Goal: Obtain resource: Download file/media

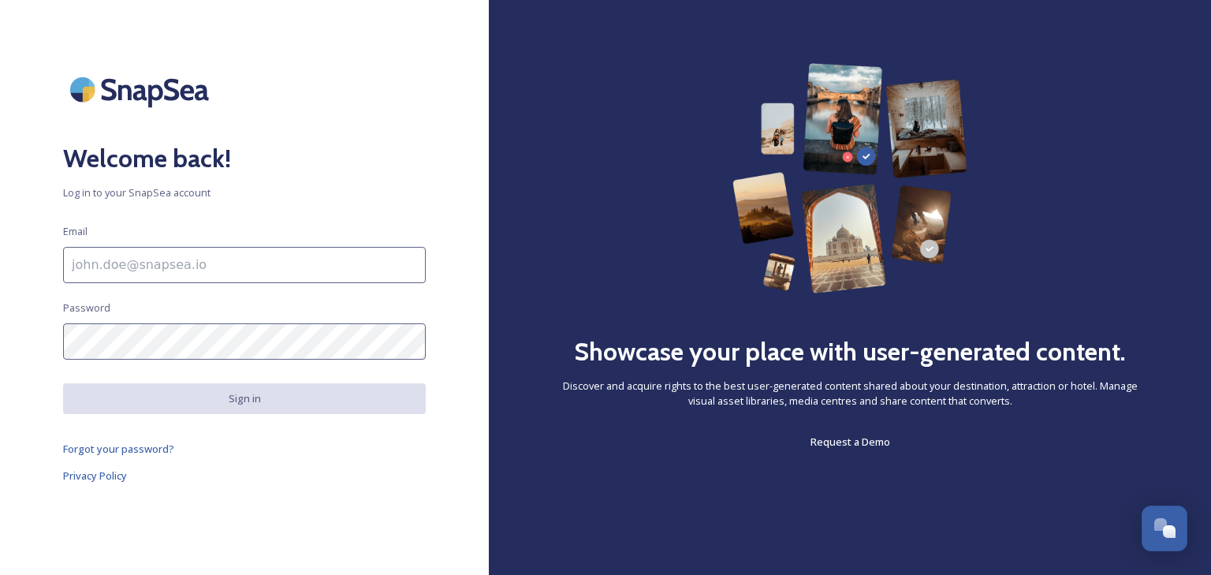
type input "[EMAIL_ADDRESS][DOMAIN_NAME]"
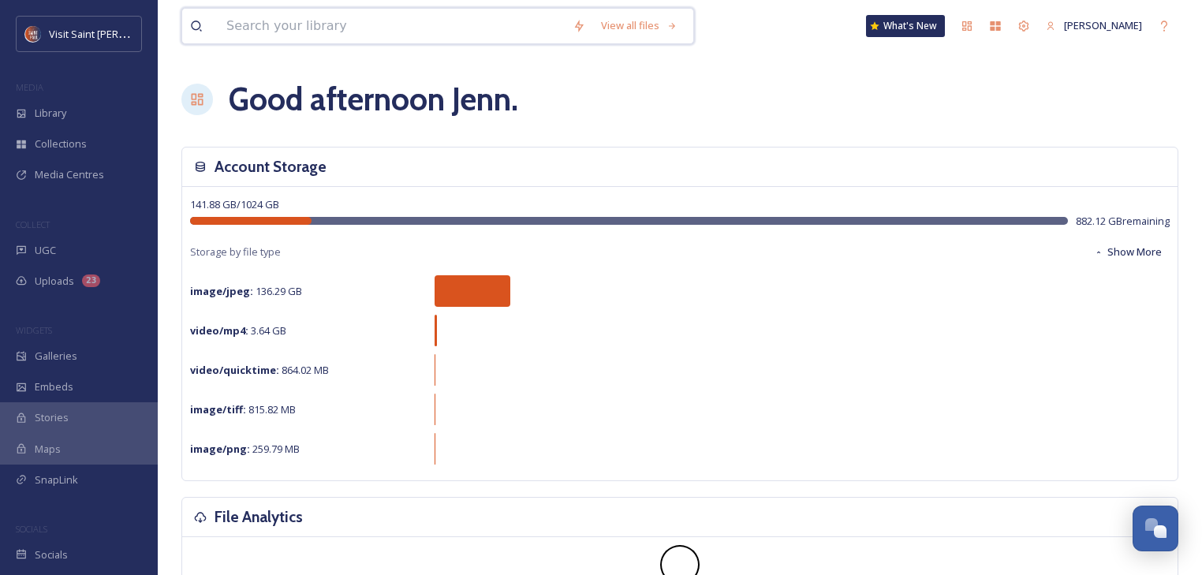
click at [342, 28] on input at bounding box center [391, 26] width 346 height 35
type input "cathedral"
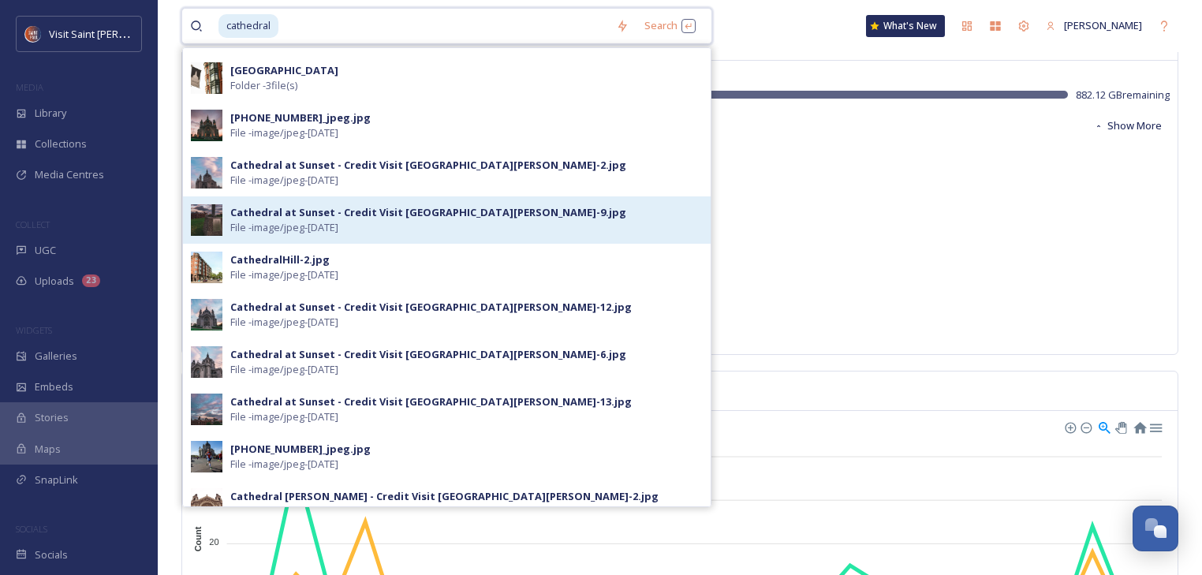
scroll to position [63, 0]
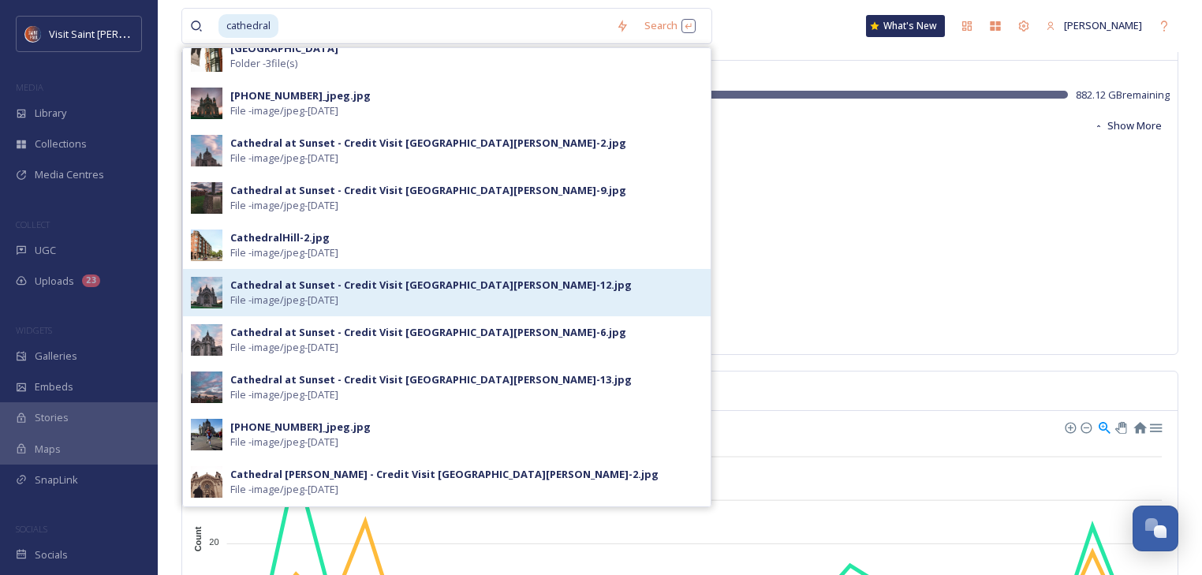
click at [403, 298] on div "Cathedral at Sunset - Credit Visit [GEOGRAPHIC_DATA][PERSON_NAME]-12.jpg File -…" at bounding box center [466, 293] width 472 height 30
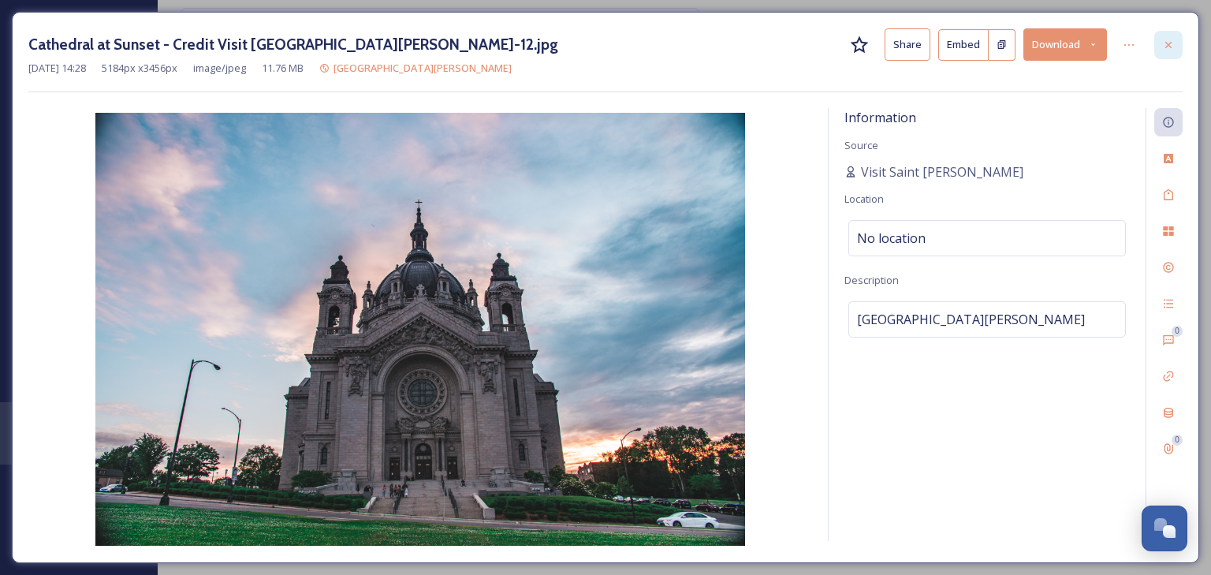
click at [1175, 40] on div at bounding box center [1169, 45] width 28 height 28
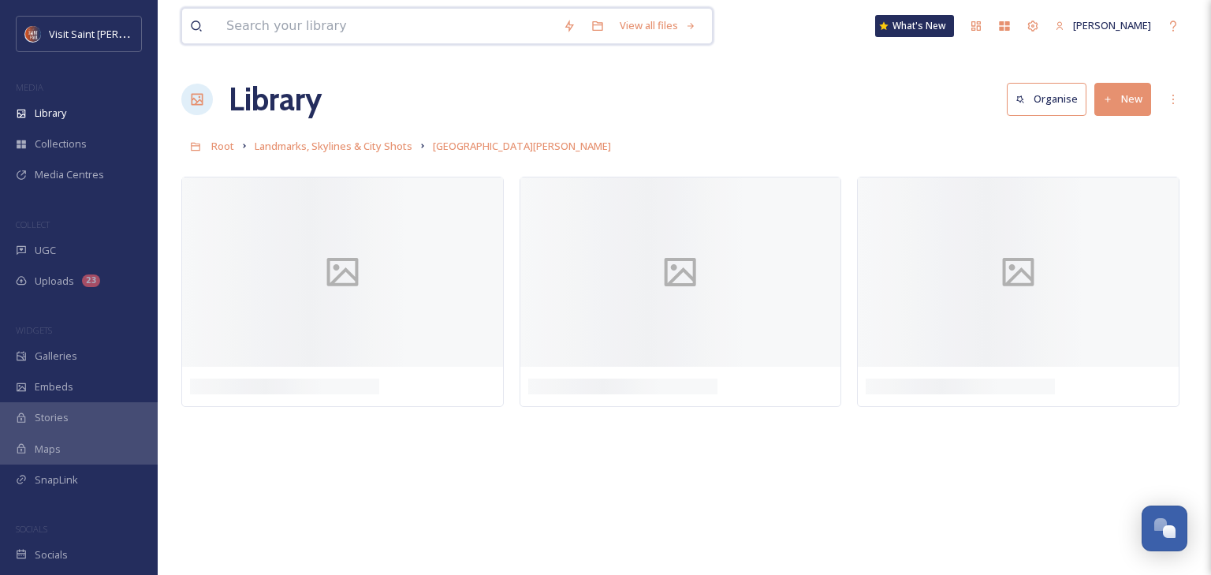
click at [243, 16] on input at bounding box center [386, 26] width 337 height 35
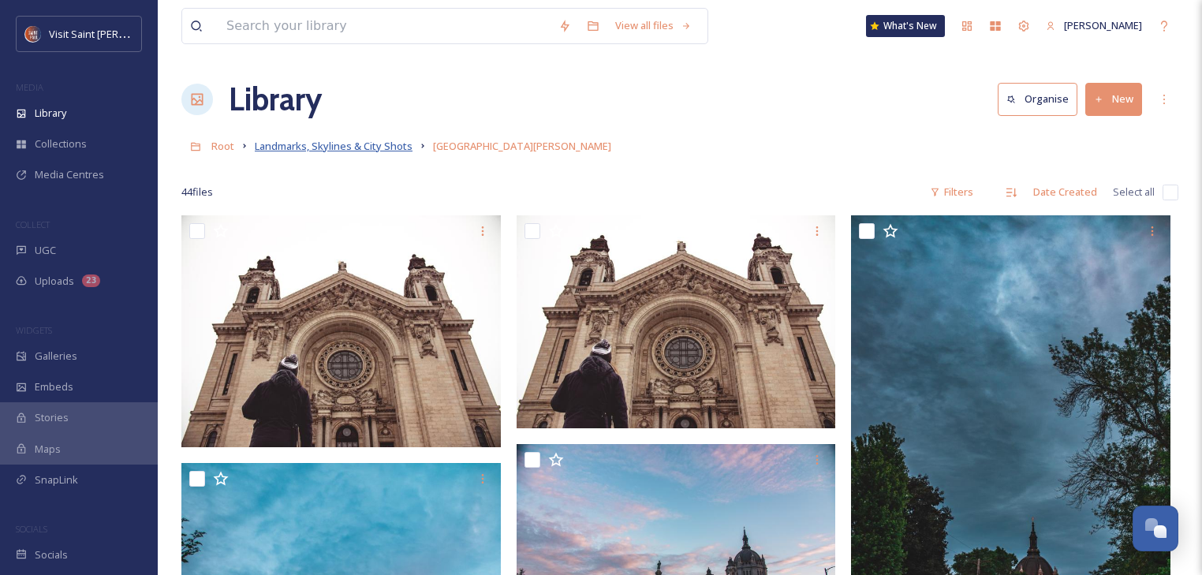
click at [274, 145] on span "Landmarks, Skylines & City Shots" at bounding box center [334, 146] width 158 height 14
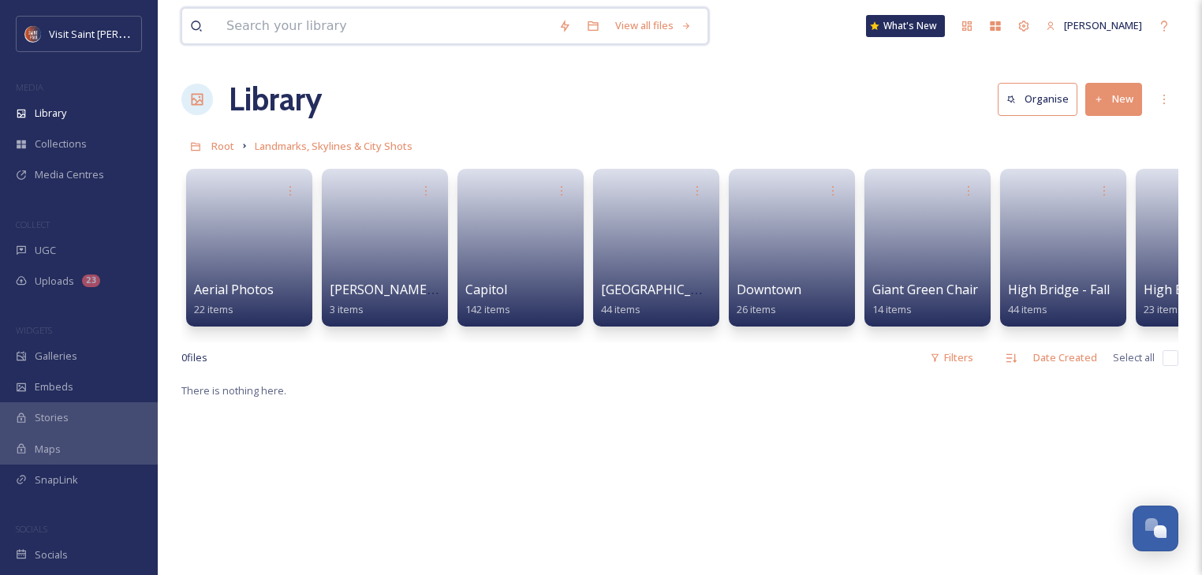
click at [293, 24] on input at bounding box center [384, 26] width 332 height 35
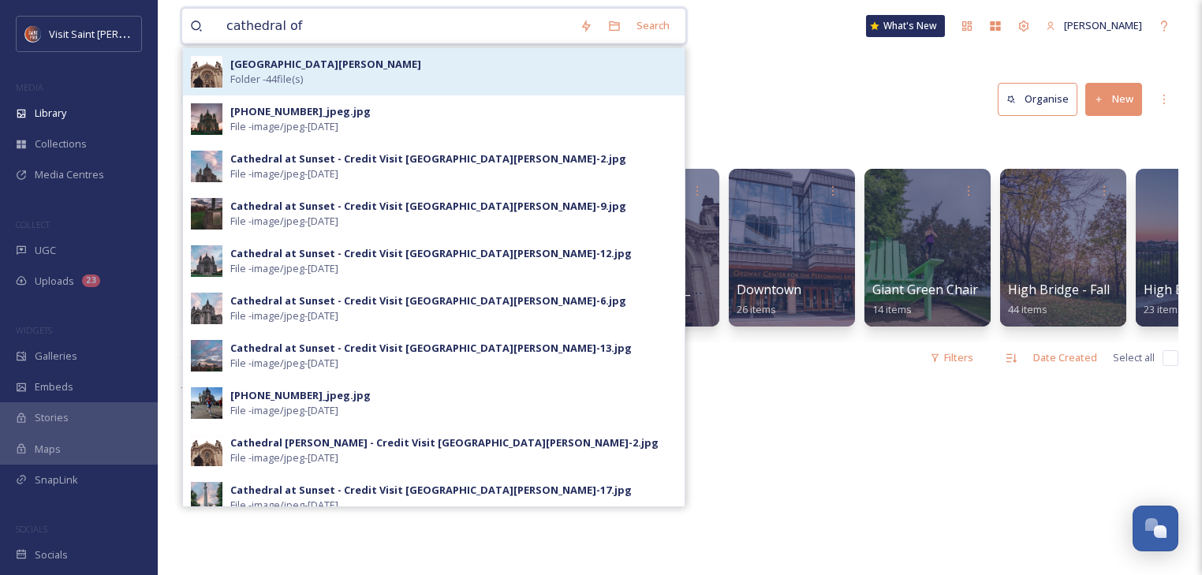
type input "cathedral of"
click at [414, 85] on div "[GEOGRAPHIC_DATA][PERSON_NAME] - 44 file(s)" at bounding box center [453, 72] width 446 height 30
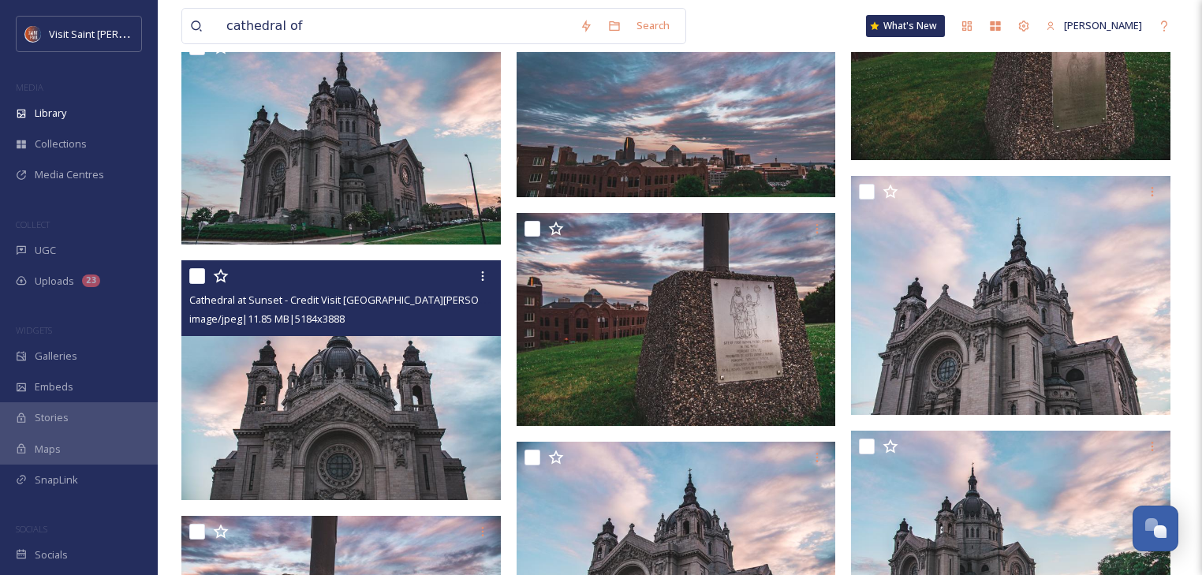
scroll to position [1514, 0]
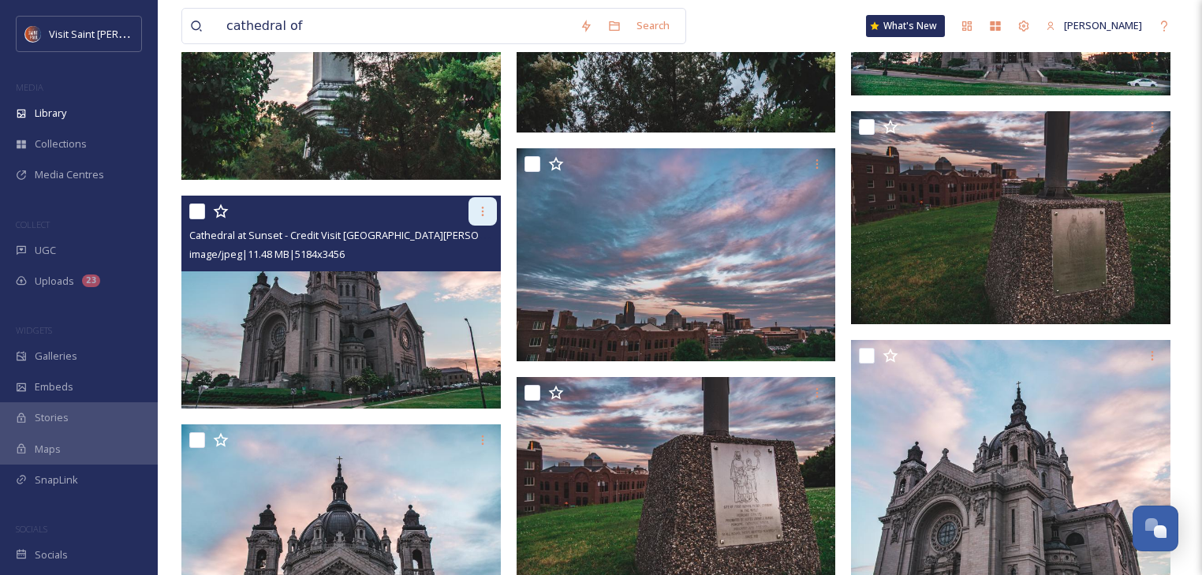
click at [476, 208] on icon at bounding box center [482, 211] width 13 height 13
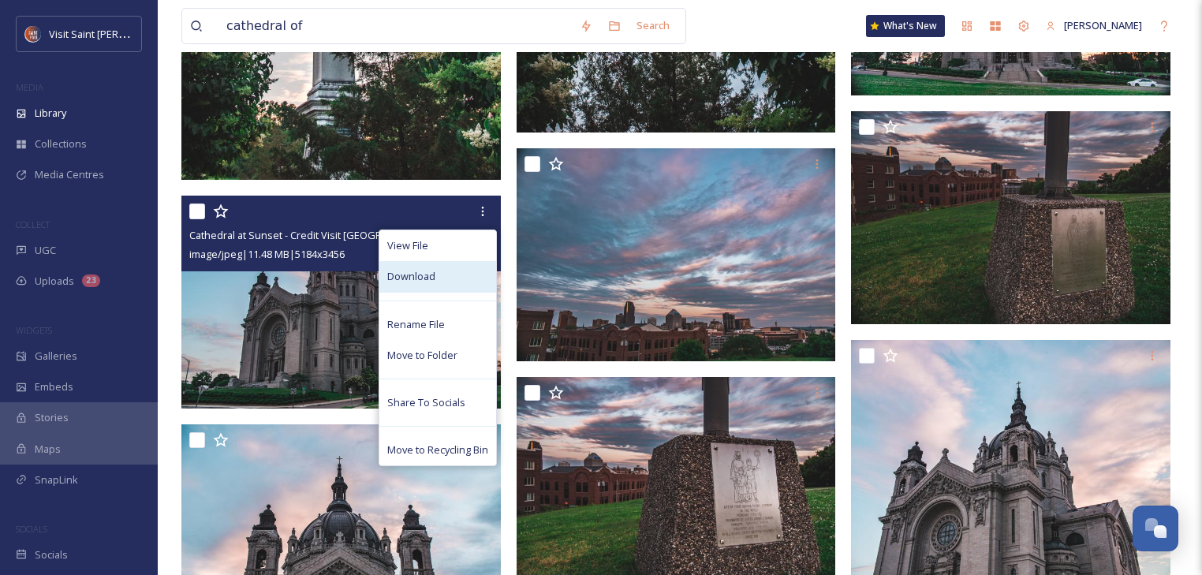
click at [424, 265] on div "Download" at bounding box center [437, 276] width 117 height 31
